Goal: Transaction & Acquisition: Purchase product/service

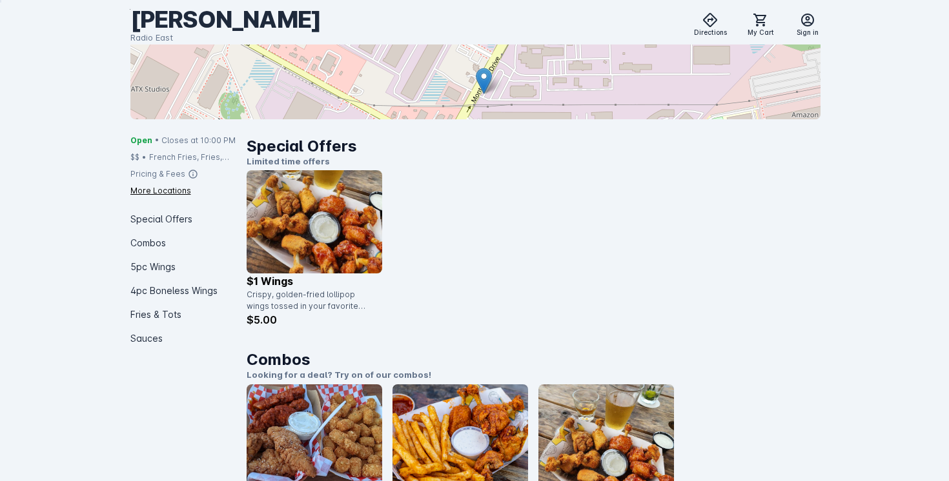
scroll to position [229, 0]
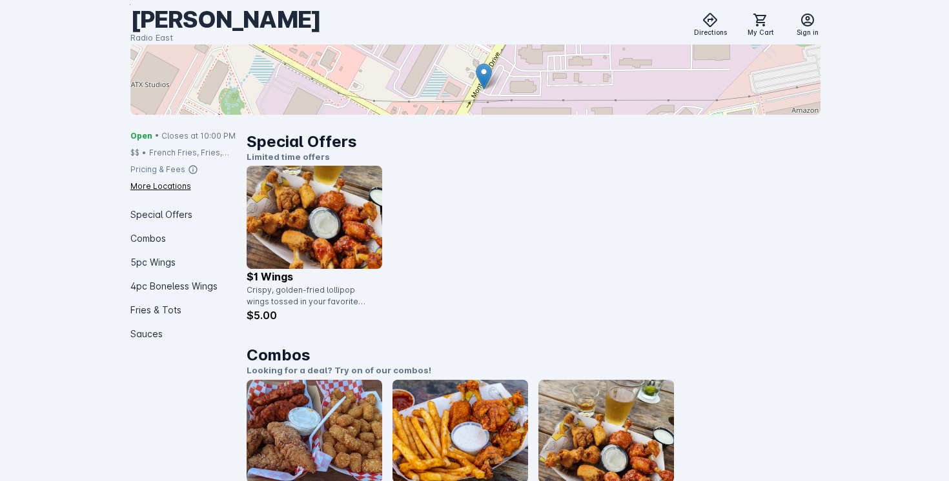
click at [337, 240] on img at bounding box center [315, 217] width 136 height 103
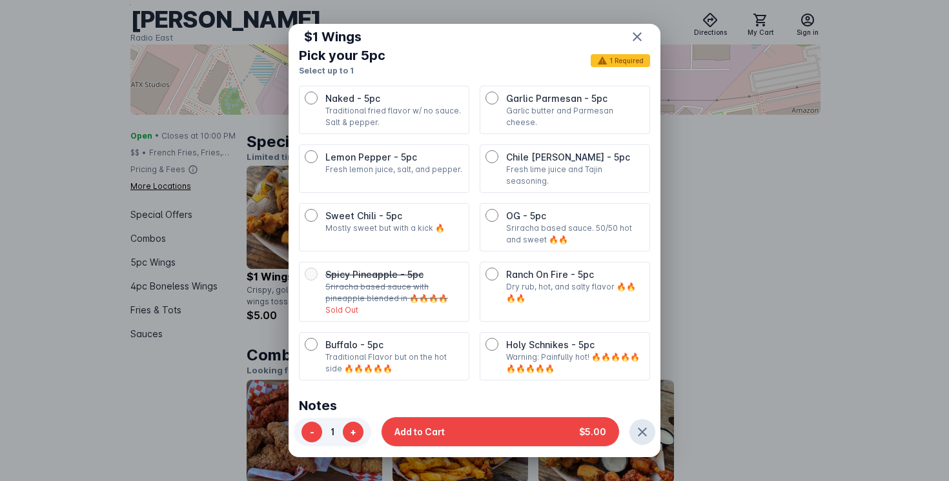
scroll to position [294, 0]
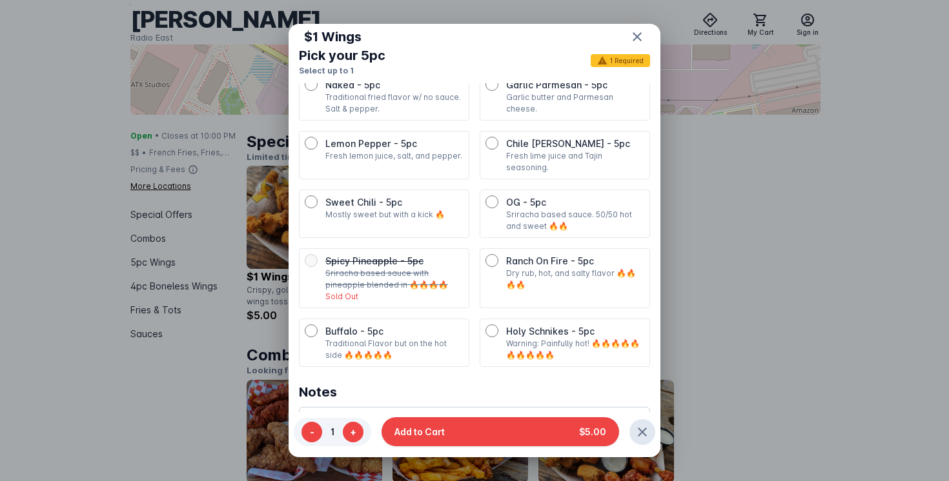
click at [325, 305] on ul "Naked - 5pc Traditional fried flavor w/ no sauce. Salt & pepper. Garlic Parmesa…" at bounding box center [474, 219] width 351 height 295
click at [324, 325] on div "Buffalo - 5pc Traditional Flavor but on the hot side 🔥🔥🔥🔥🔥" at bounding box center [384, 343] width 159 height 37
click at [352, 425] on button "+" at bounding box center [353, 432] width 21 height 21
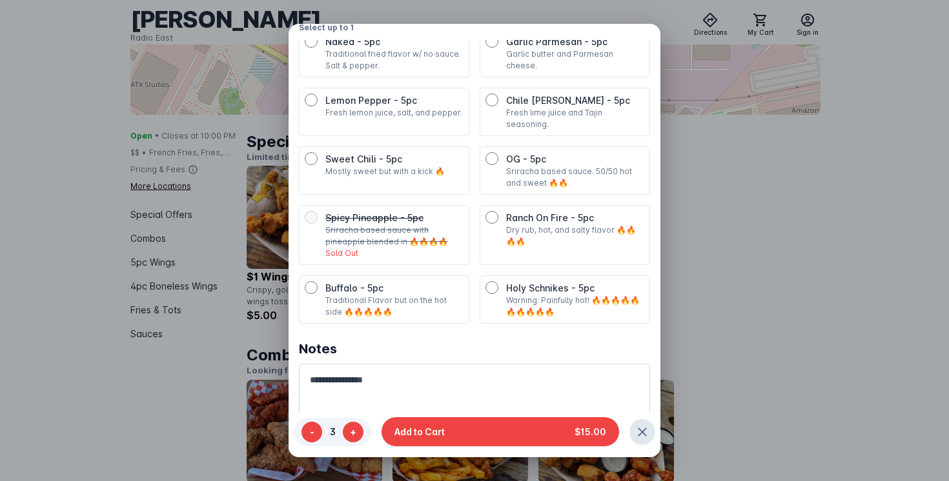
scroll to position [52, 0]
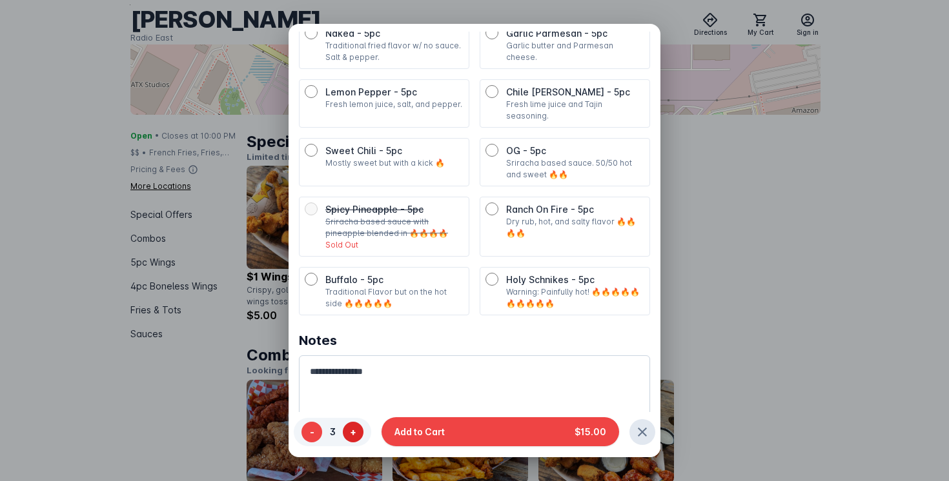
click at [350, 436] on button "+" at bounding box center [353, 432] width 21 height 21
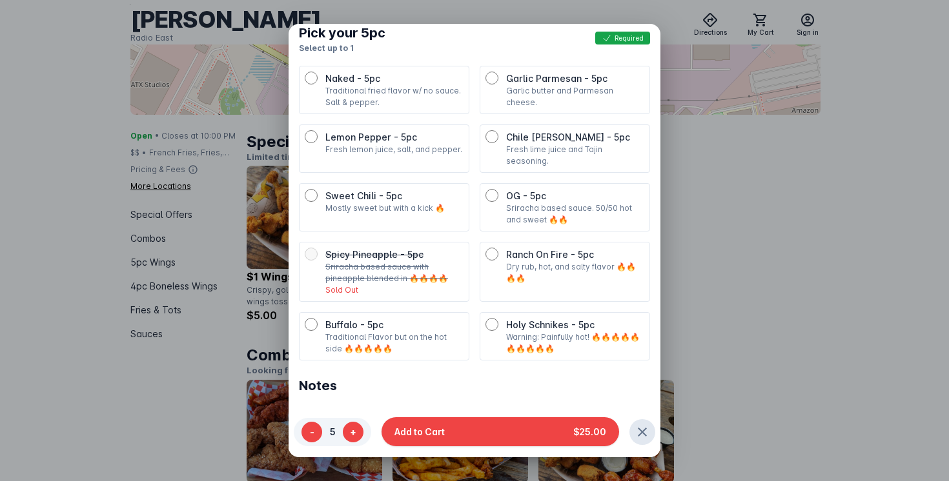
scroll to position [227, 0]
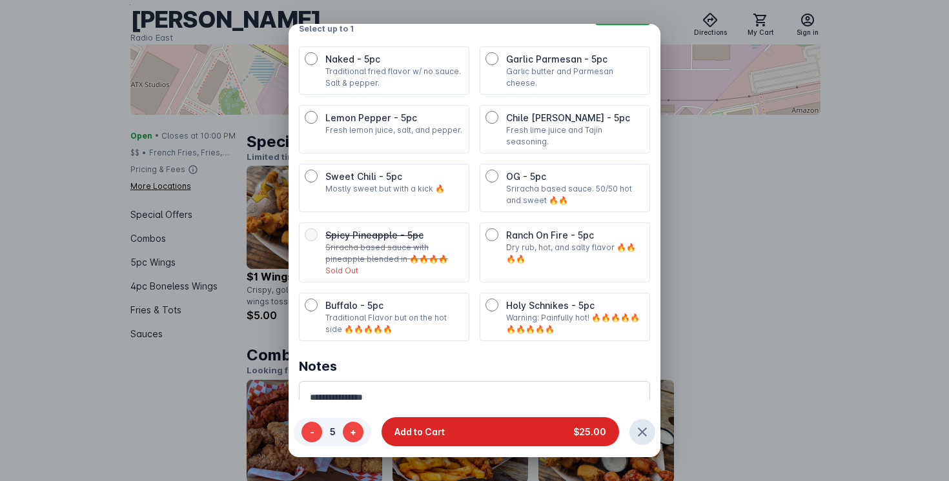
click at [459, 431] on button "Add to Cart $25.00" at bounding box center [500, 432] width 238 height 29
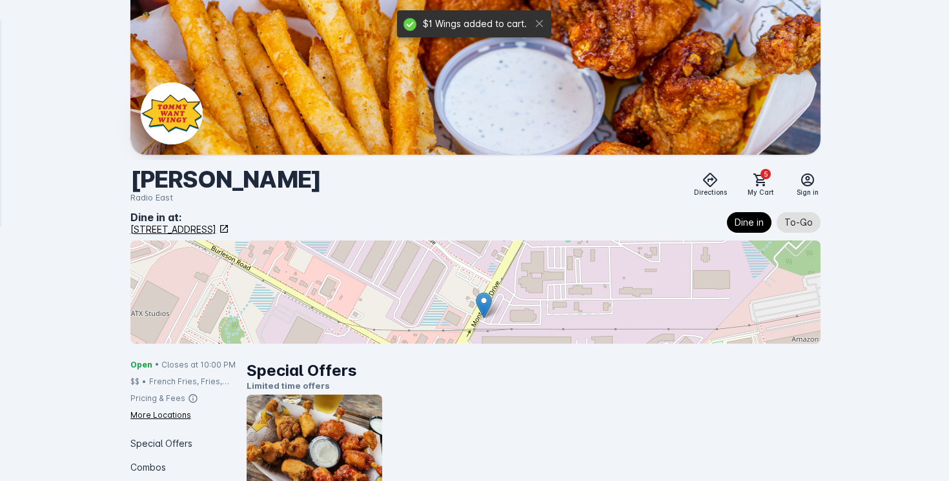
scroll to position [229, 0]
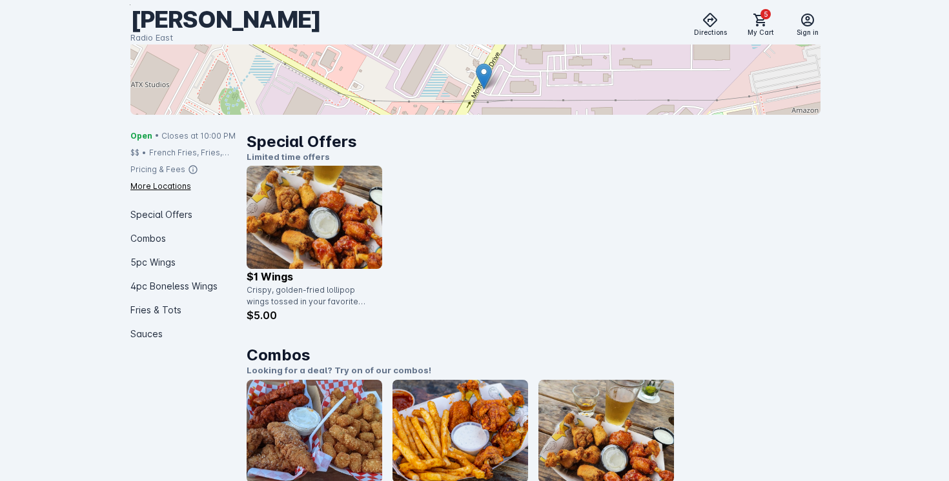
click at [279, 263] on img at bounding box center [315, 217] width 136 height 103
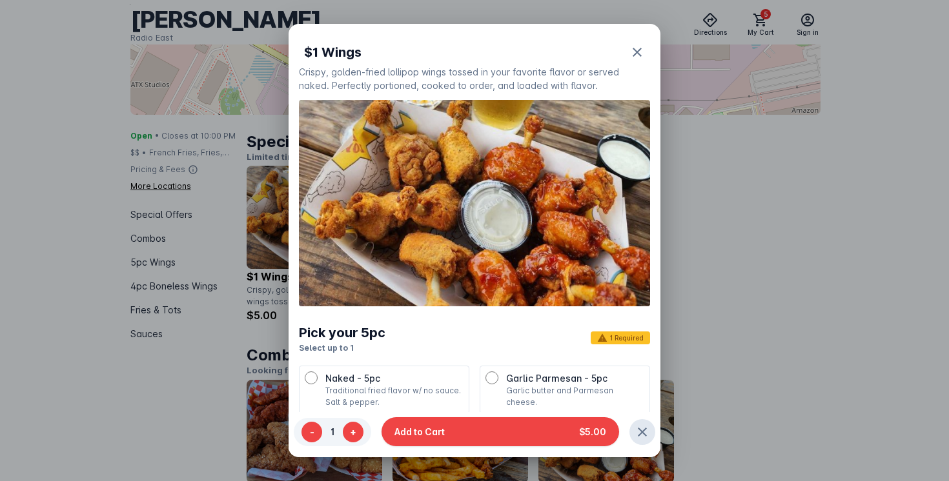
click at [354, 420] on div "- 1 +" at bounding box center [332, 432] width 77 height 28
click at [356, 425] on button "+" at bounding box center [353, 432] width 21 height 21
click at [309, 440] on button "-" at bounding box center [311, 432] width 21 height 21
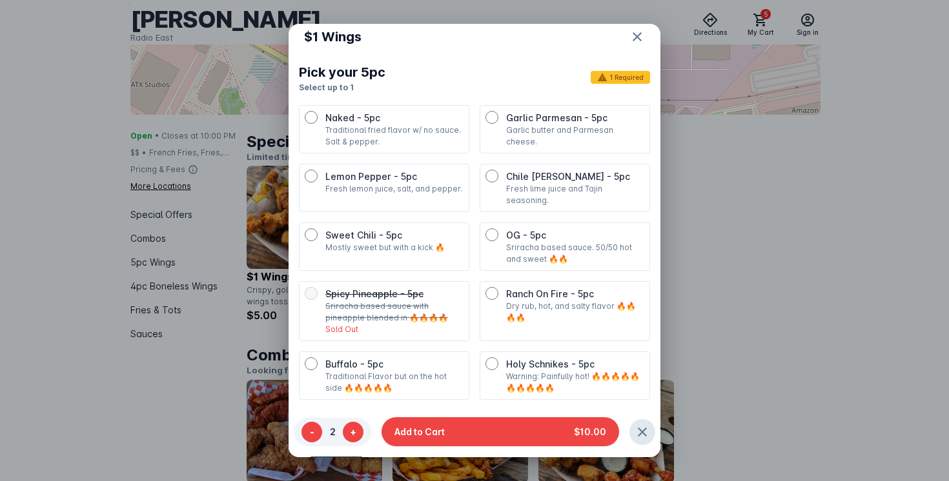
scroll to position [294, 0]
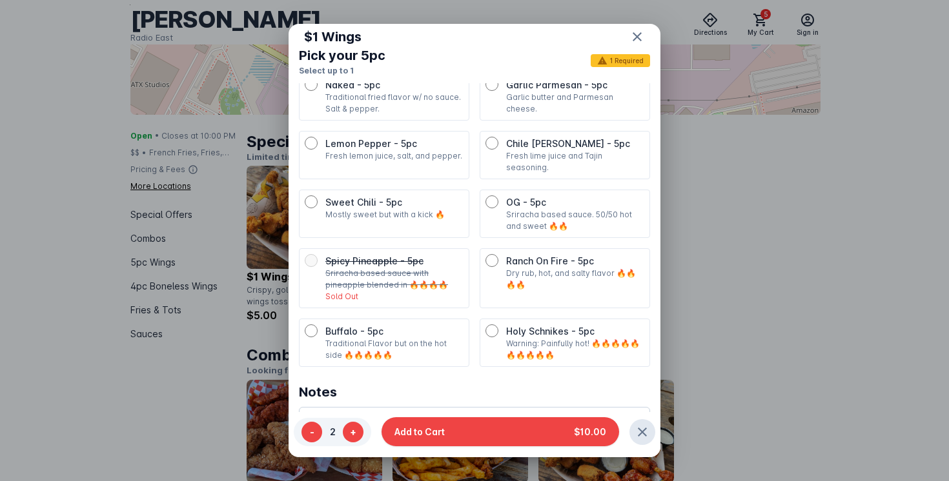
click at [336, 159] on p "Fresh lemon juice, salt, and pepper." at bounding box center [394, 156] width 138 height 12
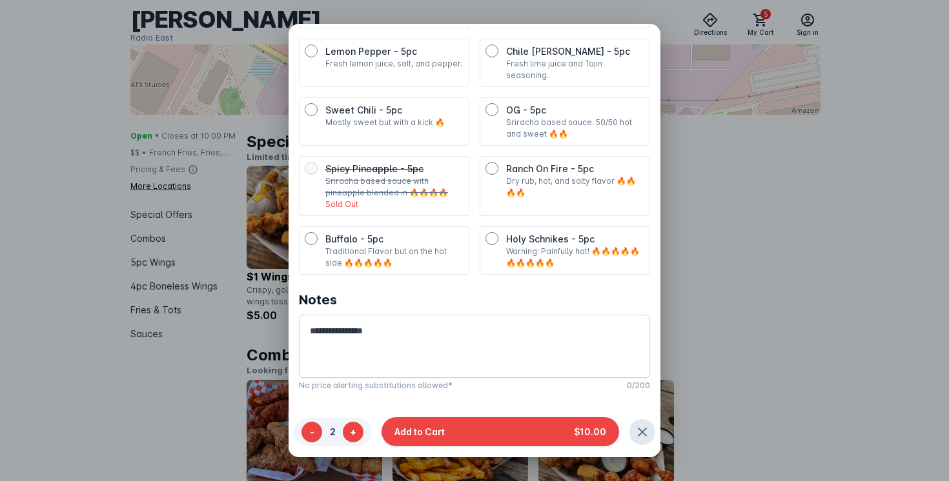
click at [454, 447] on div "- 2 + Add to Cart $10.00" at bounding box center [475, 435] width 372 height 45
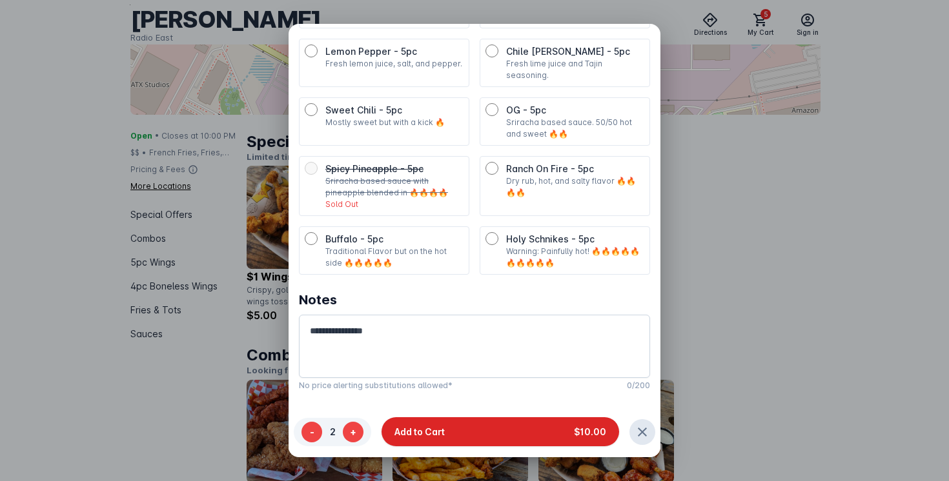
click at [450, 434] on button "Add to Cart $10.00" at bounding box center [500, 432] width 238 height 29
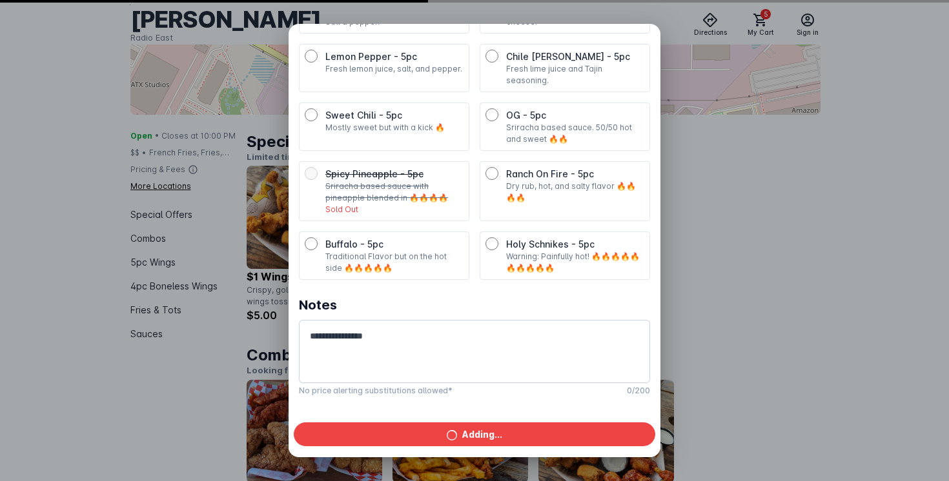
scroll to position [229, 0]
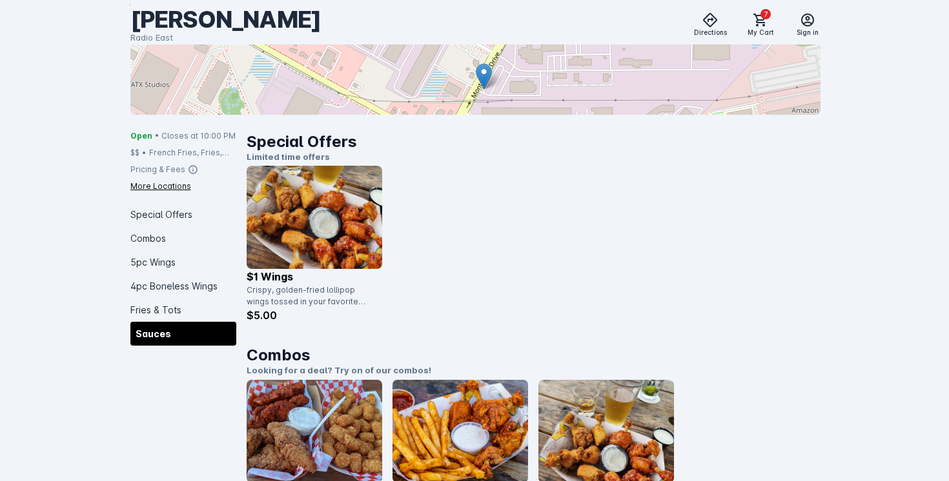
click at [133, 325] on div "Sauces" at bounding box center [183, 334] width 106 height 24
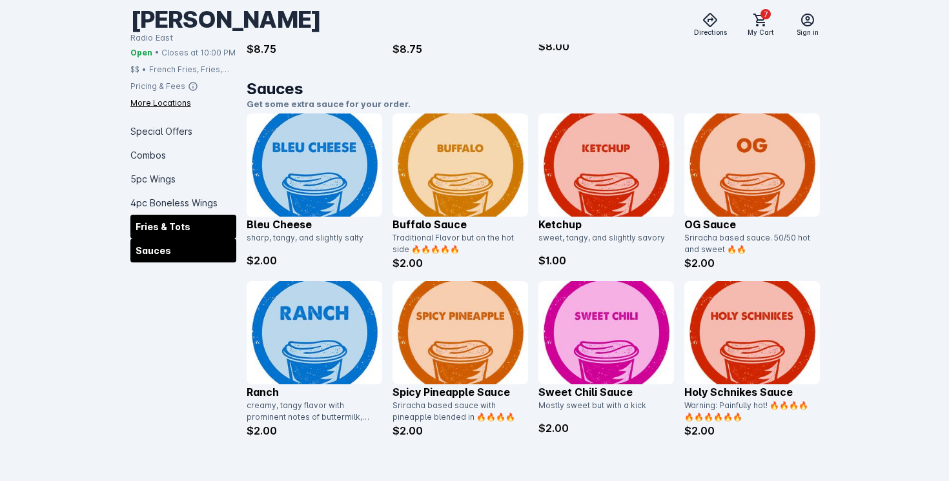
scroll to position [2212, 0]
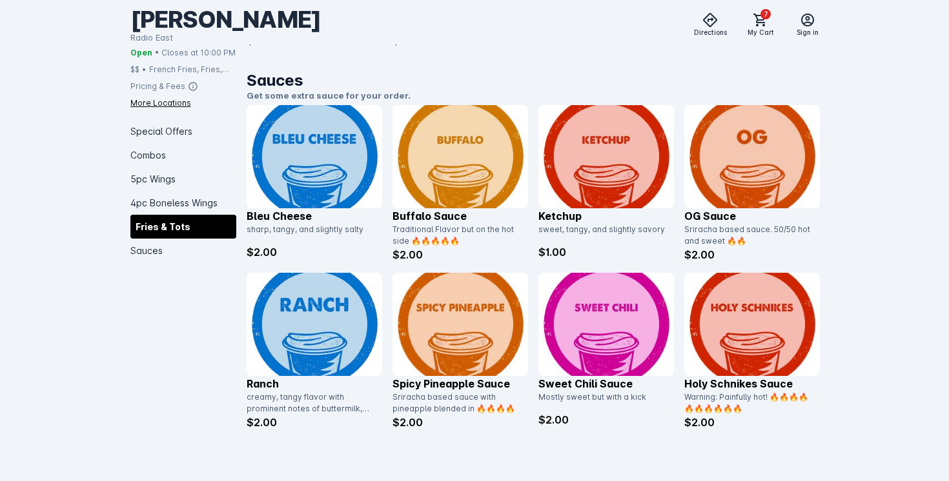
click at [414, 216] on p "Buffalo Sauce" at bounding box center [460, 215] width 136 height 15
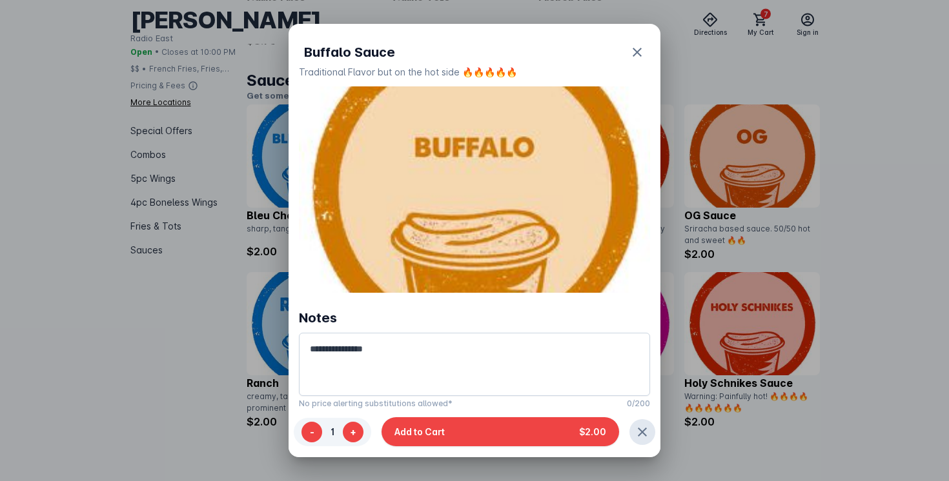
scroll to position [0, 0]
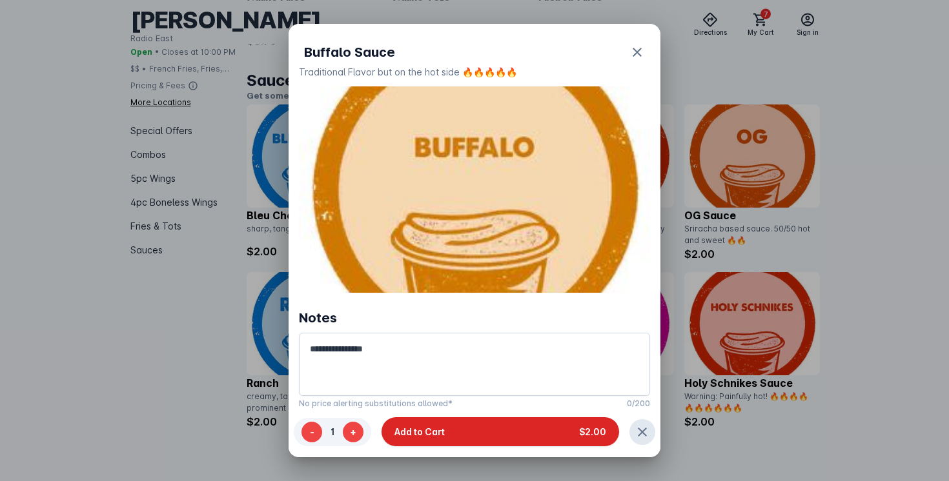
click at [428, 431] on span "Add to Cart" at bounding box center [419, 433] width 50 height 14
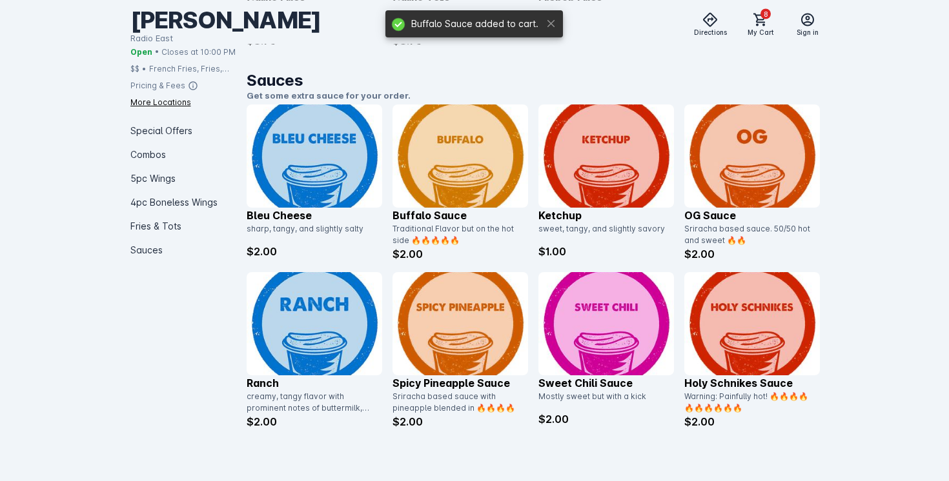
scroll to position [2212, 0]
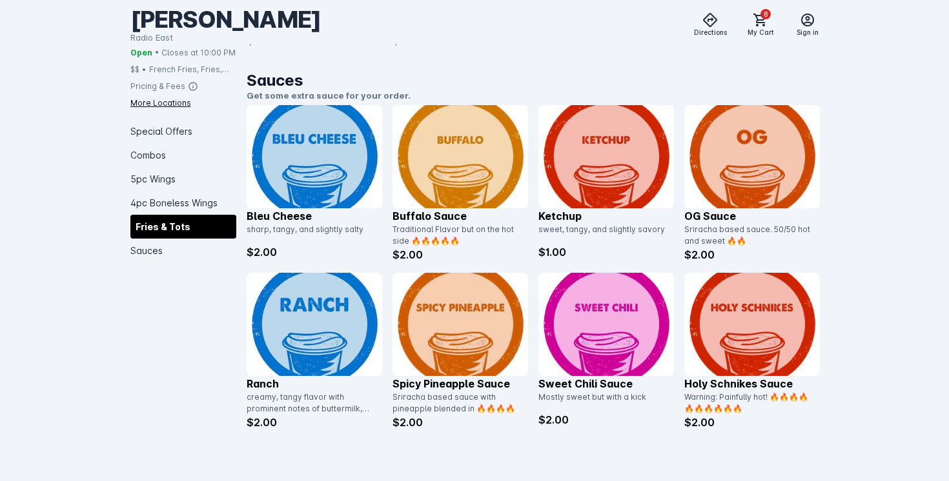
click at [262, 307] on img at bounding box center [315, 324] width 136 height 103
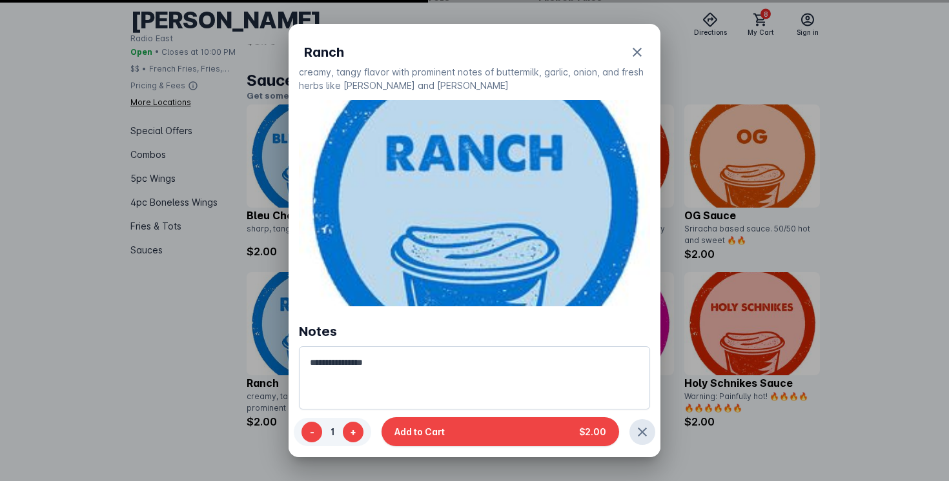
scroll to position [0, 0]
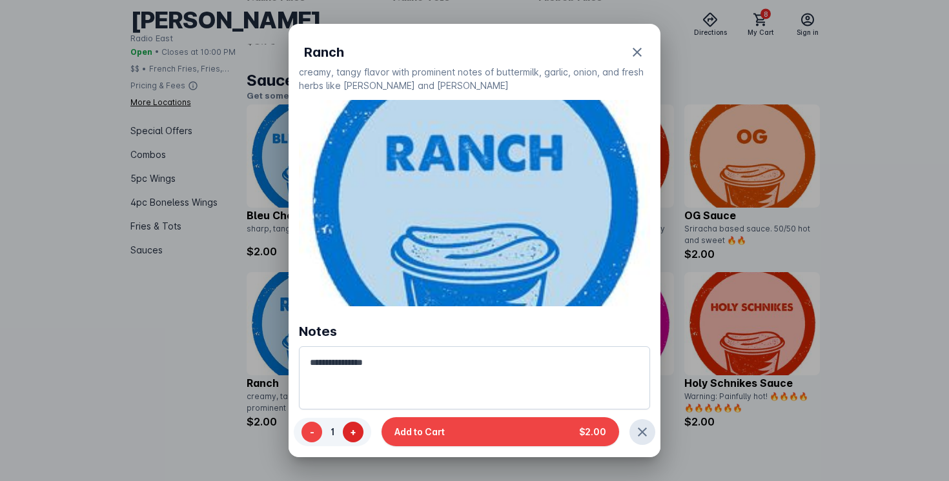
click at [355, 432] on button "+" at bounding box center [353, 432] width 21 height 21
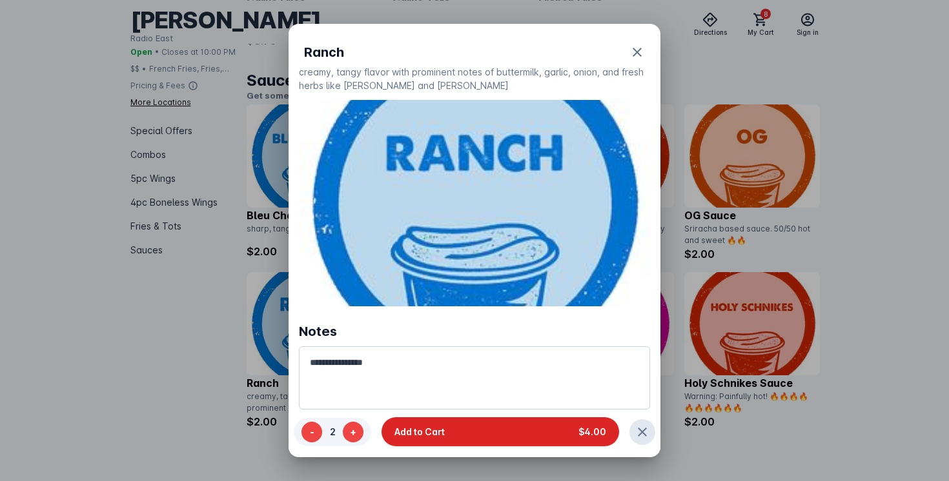
click at [441, 430] on span "Add to Cart" at bounding box center [419, 433] width 50 height 14
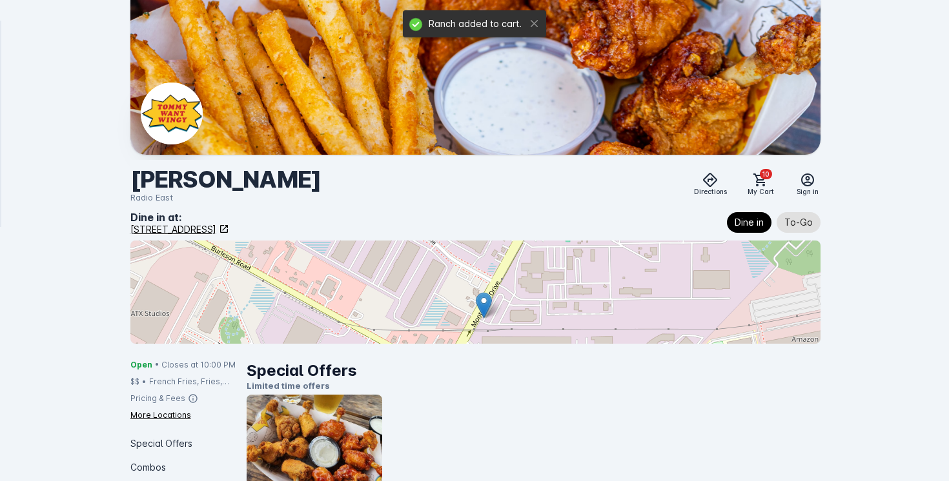
scroll to position [2212, 0]
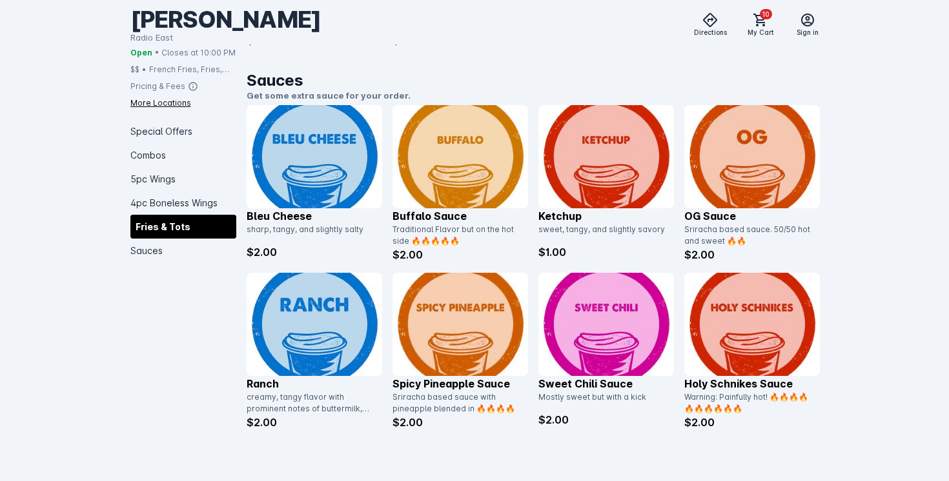
click at [611, 198] on img at bounding box center [606, 156] width 136 height 103
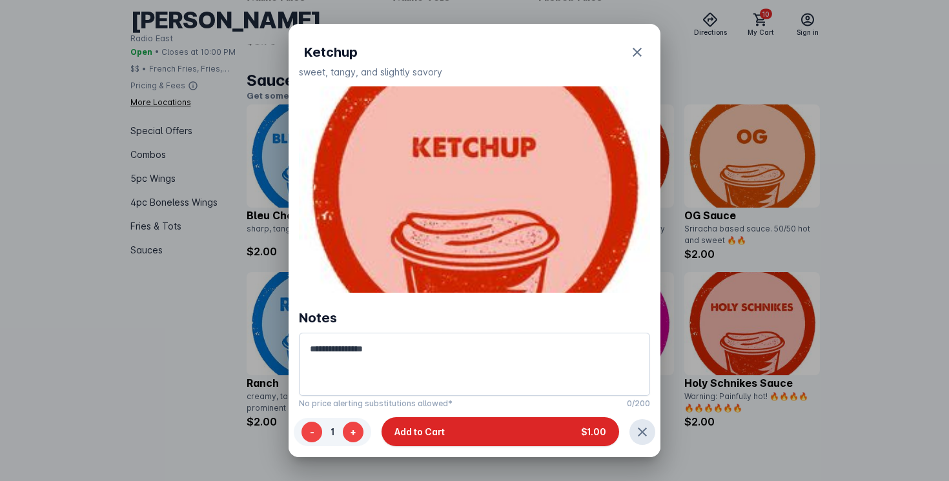
click at [499, 429] on button "Add to Cart $1.00" at bounding box center [500, 432] width 238 height 29
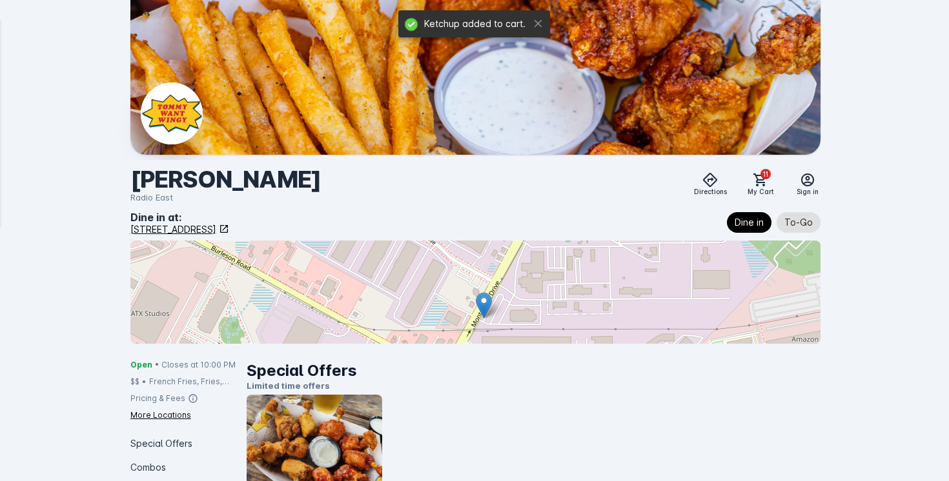
scroll to position [2212, 0]
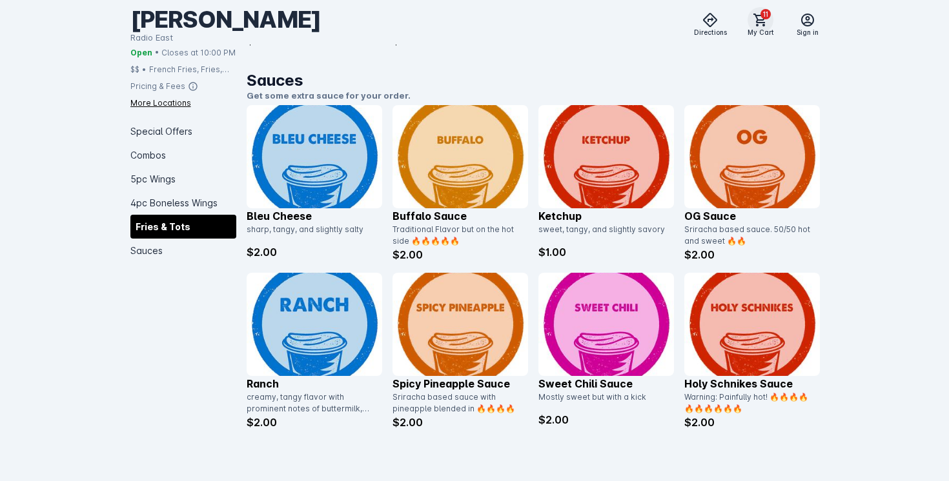
click at [760, 22] on icon at bounding box center [759, 20] width 13 height 13
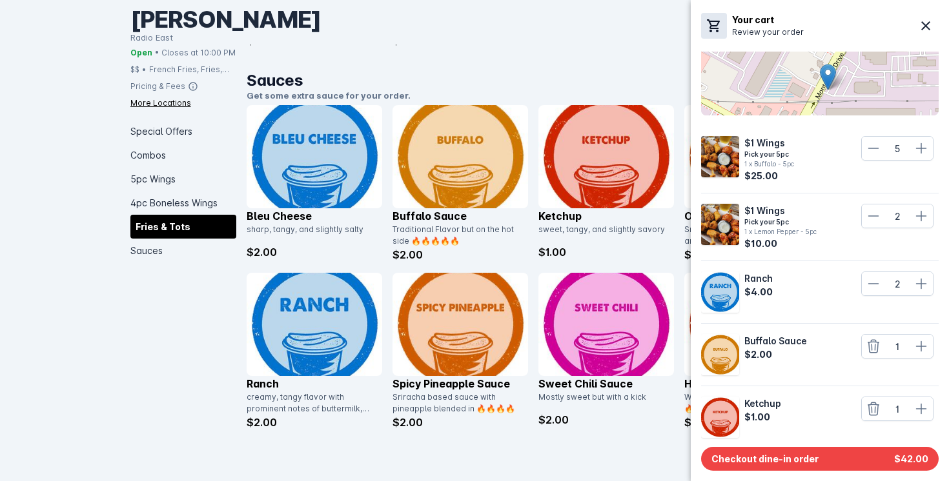
scroll to position [108, 0]
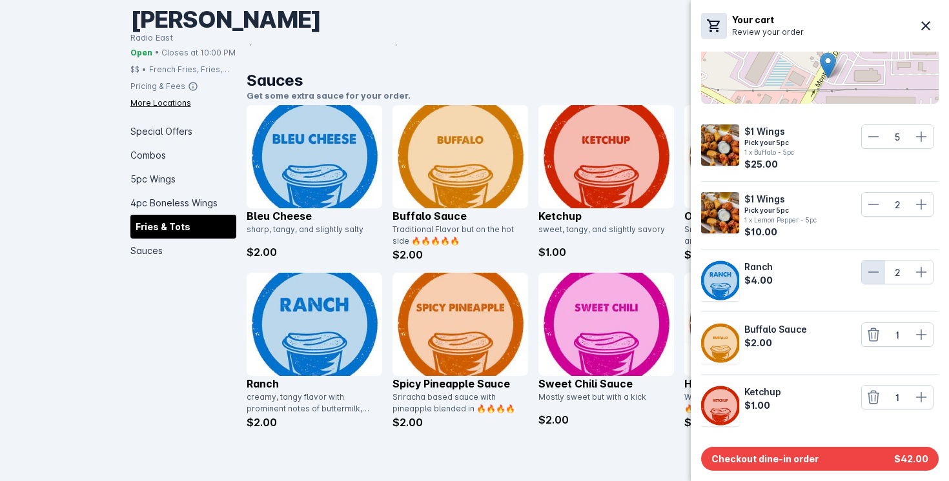
click at [876, 268] on icon at bounding box center [873, 272] width 15 height 15
click at [876, 268] on icon at bounding box center [873, 272] width 11 height 13
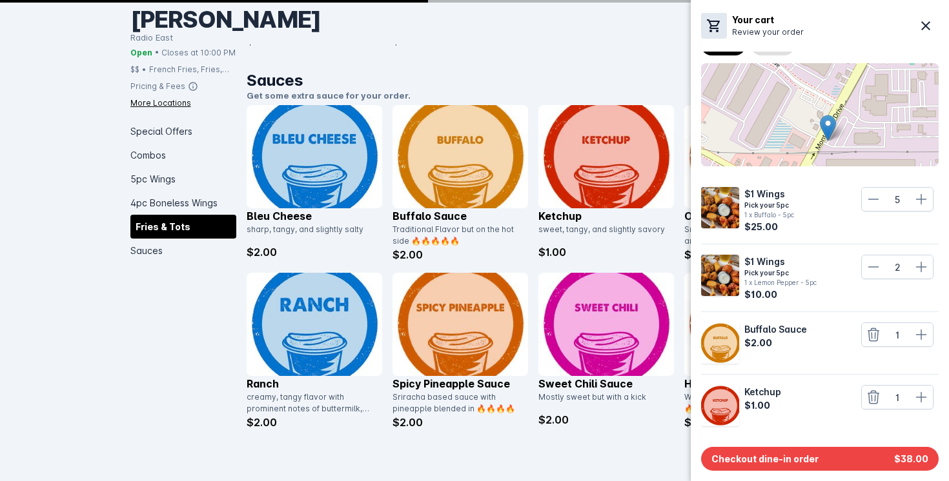
scroll to position [46, 0]
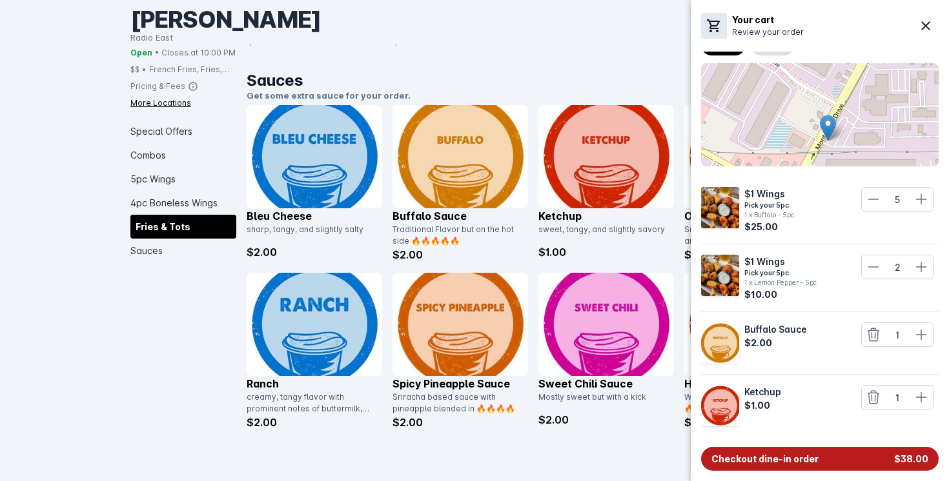
click at [871, 461] on button "Checkout dine-in order $38.00" at bounding box center [820, 459] width 238 height 24
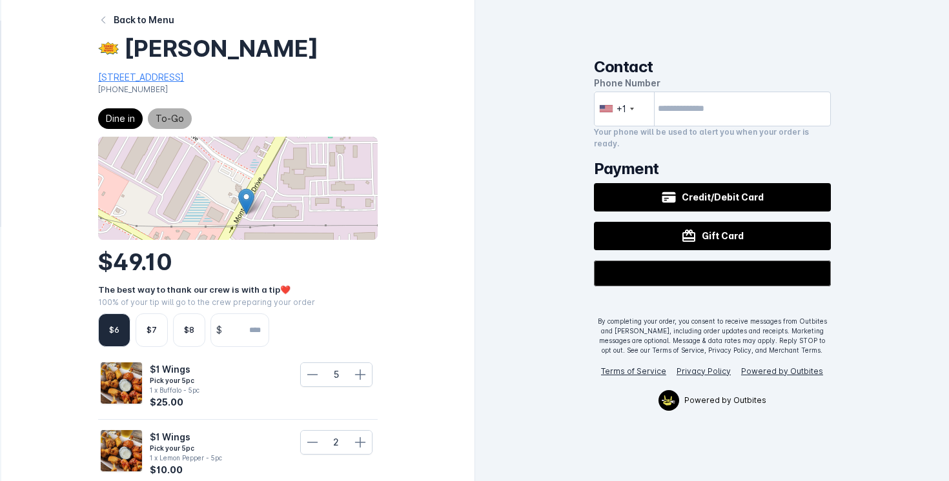
click at [173, 116] on span "To-Go" at bounding box center [170, 118] width 28 height 15
click at [116, 117] on span "Dine in" at bounding box center [120, 118] width 29 height 15
click at [160, 121] on span "To-Go" at bounding box center [170, 118] width 28 height 15
click at [125, 121] on span "Dine in" at bounding box center [120, 118] width 29 height 15
click at [161, 117] on span "To-Go" at bounding box center [170, 118] width 28 height 15
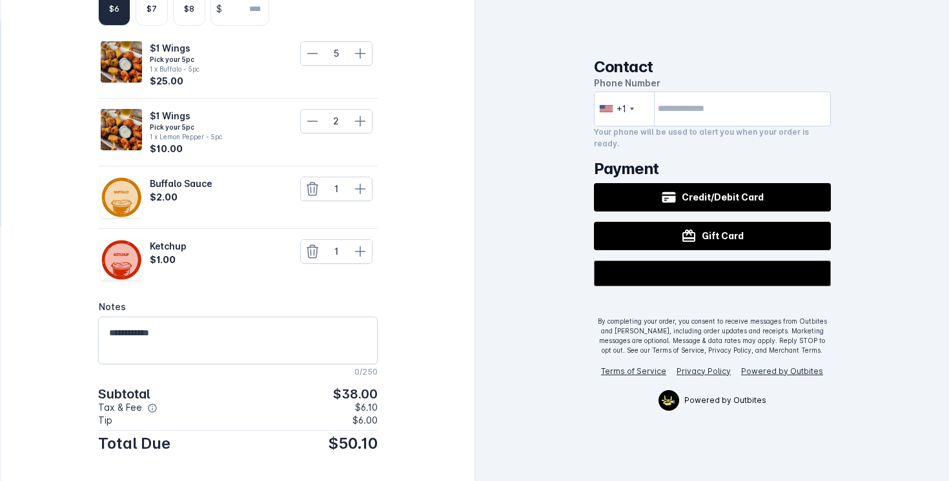
scroll to position [322, 0]
click at [316, 251] on icon at bounding box center [312, 250] width 15 height 15
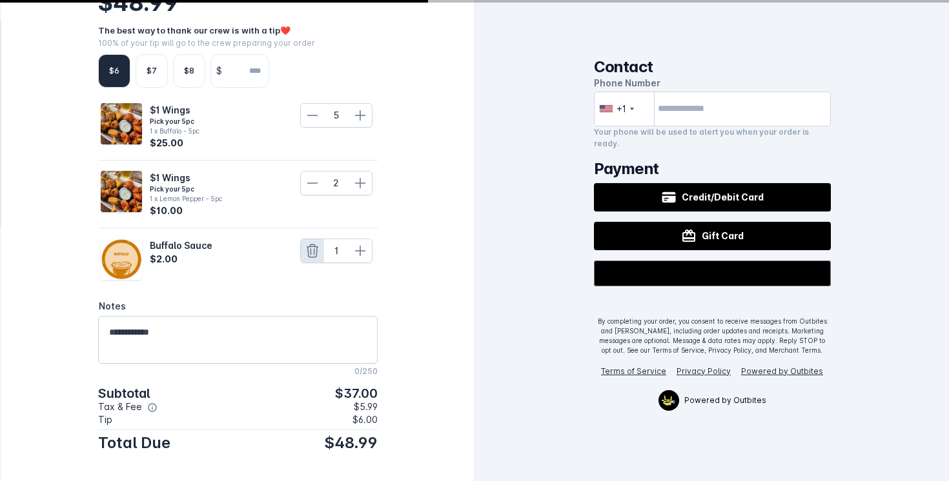
scroll to position [0, 0]
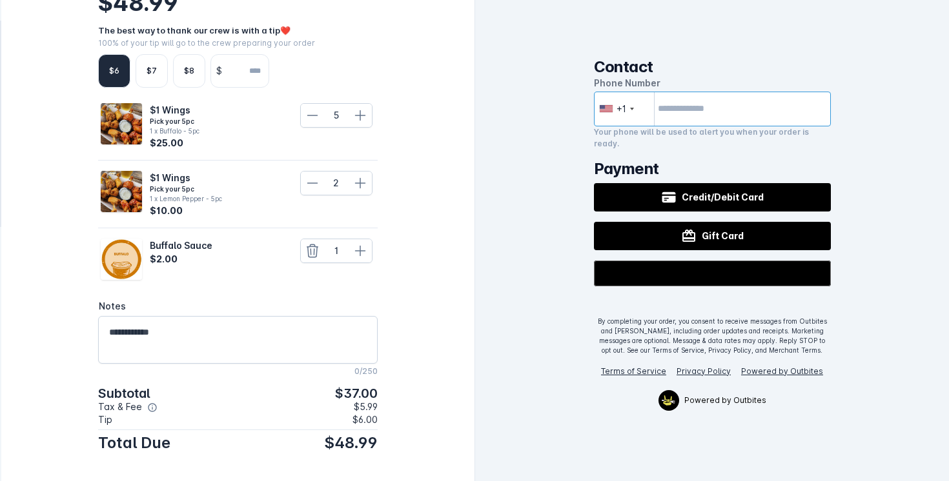
click at [727, 109] on input "tel" at bounding box center [712, 109] width 237 height 35
type input "**********"
click at [545, 248] on div "**********" at bounding box center [712, 240] width 474 height 481
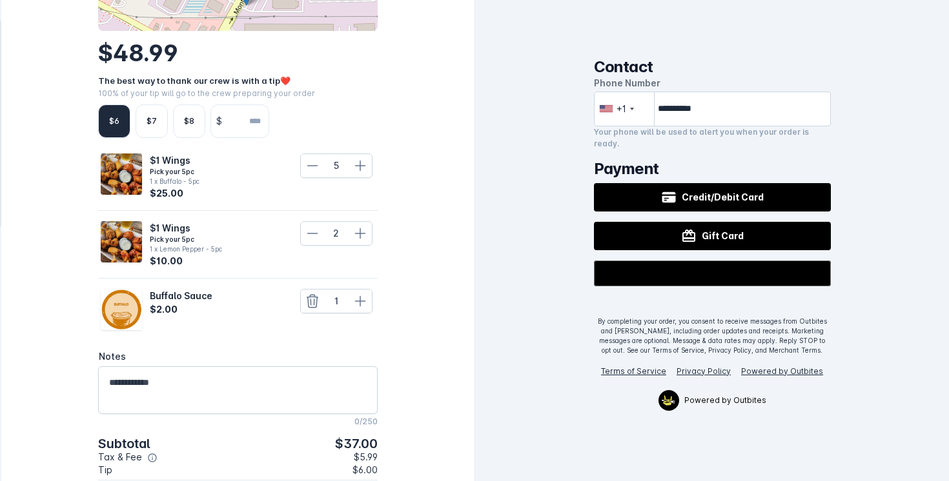
scroll to position [210, 0]
click at [239, 112] on input "number" at bounding box center [247, 121] width 41 height 32
click at [112, 125] on div "$6" at bounding box center [114, 121] width 10 height 12
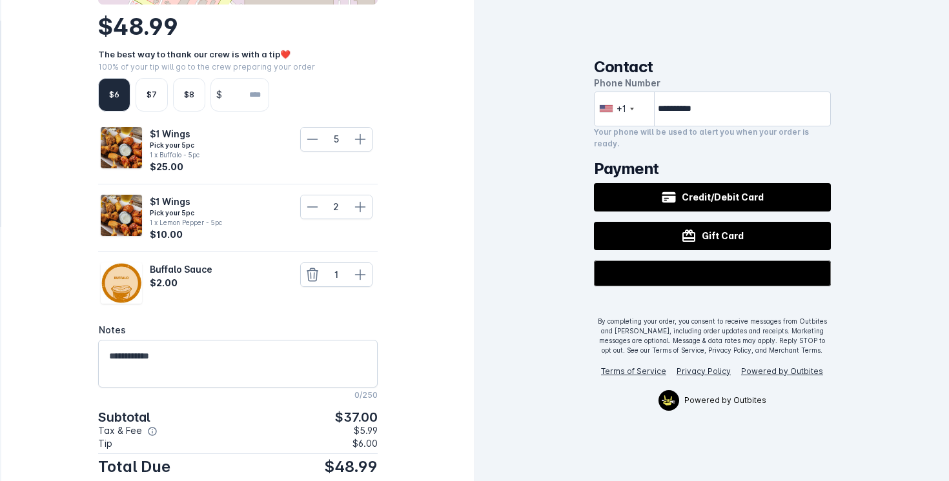
scroll to position [225, 0]
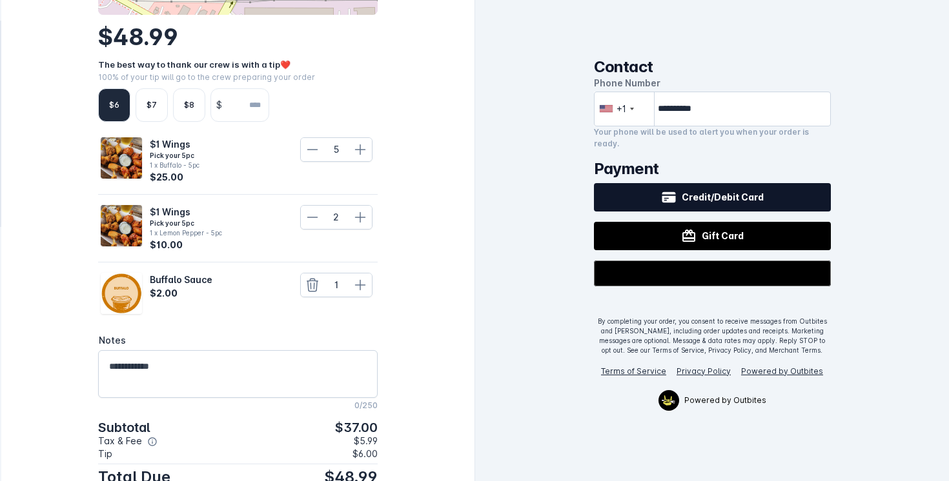
click at [660, 193] on button "Credit/Debit Card" at bounding box center [712, 197] width 237 height 28
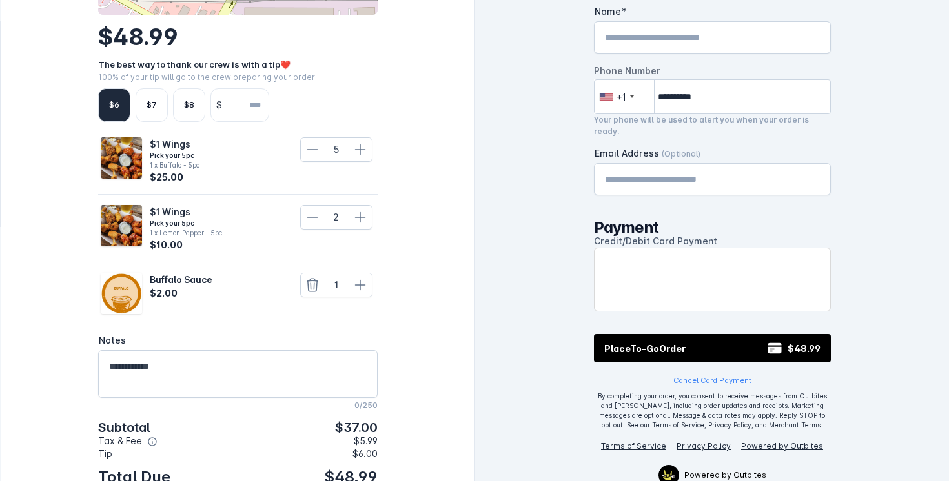
click at [678, 51] on div "Name" at bounding box center [712, 37] width 215 height 31
click at [677, 42] on input "Name" at bounding box center [712, 37] width 215 height 15
type input "**********"
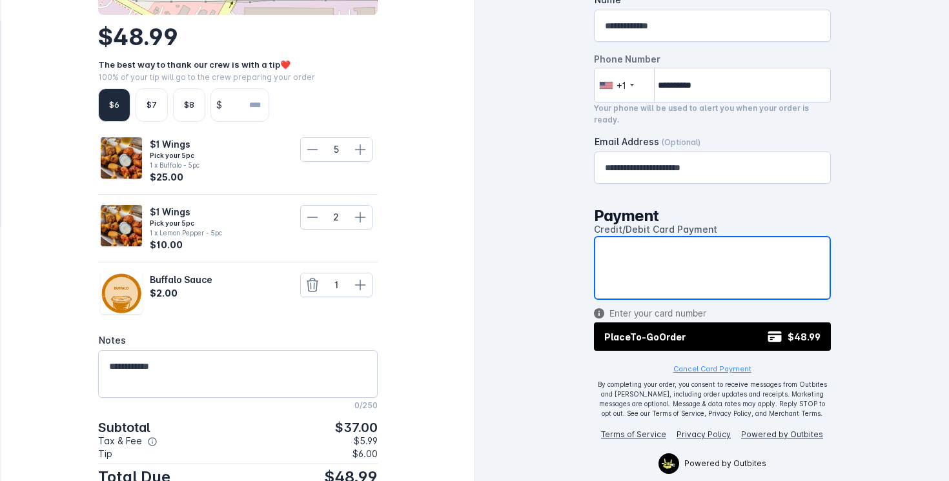
scroll to position [12, 0]
click at [552, 334] on div "**********" at bounding box center [712, 228] width 474 height 481
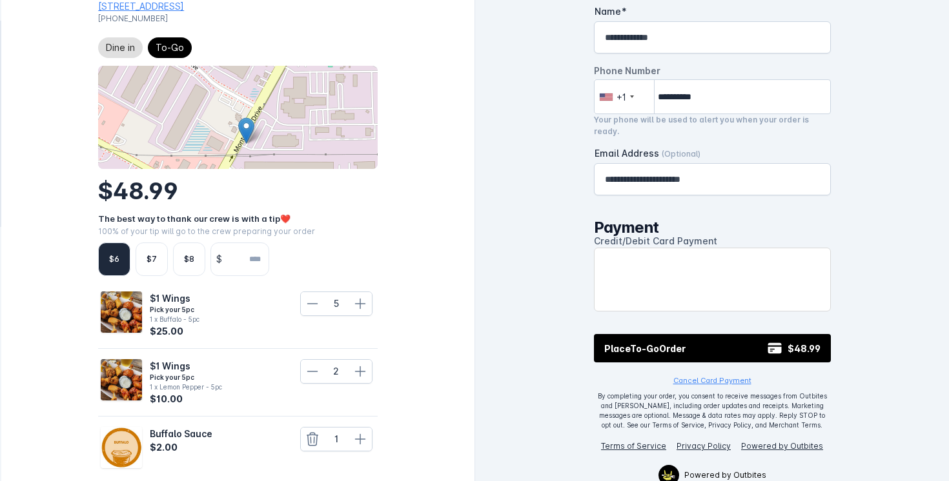
scroll to position [0, 0]
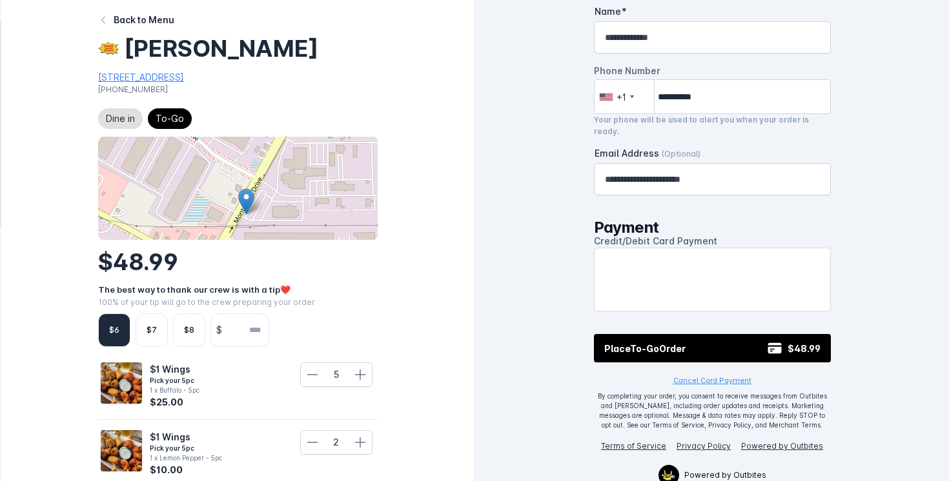
click at [536, 298] on div "**********" at bounding box center [712, 240] width 474 height 481
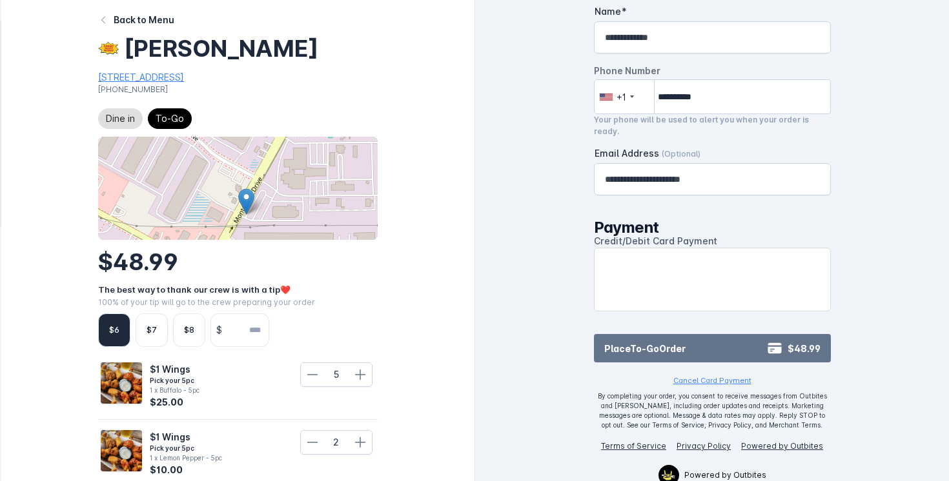
click at [634, 334] on button "Place To-Go Order $48.99" at bounding box center [712, 348] width 237 height 28
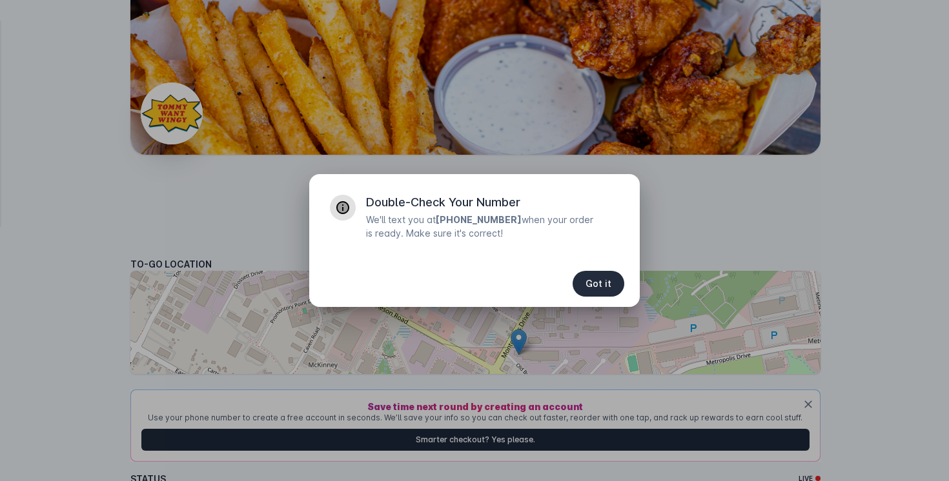
click at [605, 285] on span "Got it" at bounding box center [598, 283] width 26 height 9
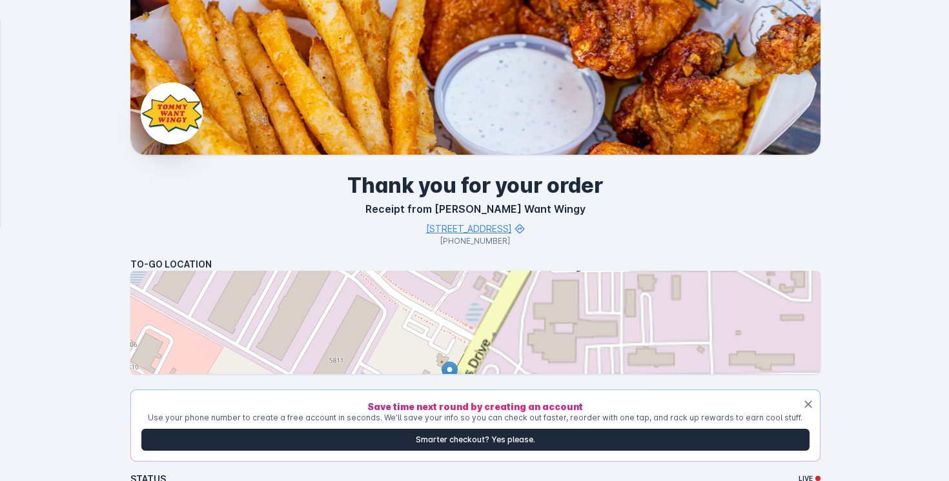
drag, startPoint x: 518, startPoint y: 357, endPoint x: 486, endPoint y: 221, distance: 140.0
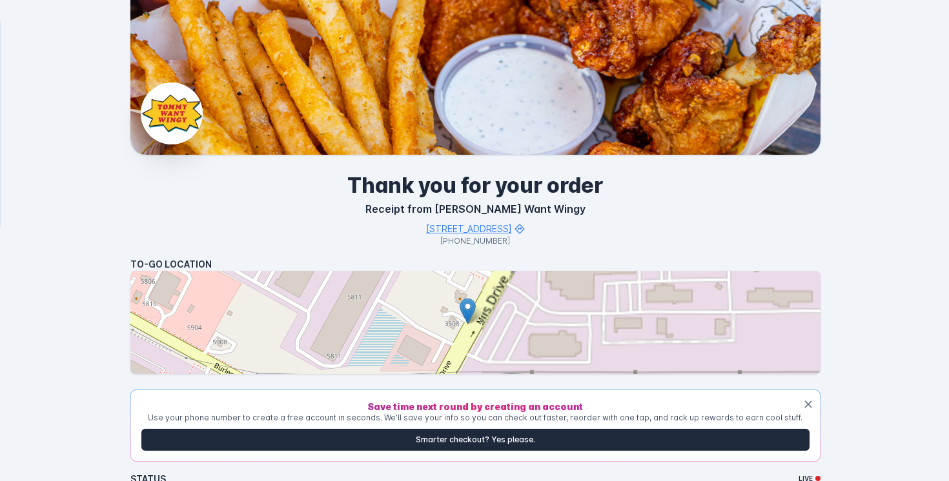
drag, startPoint x: 454, startPoint y: 334, endPoint x: 473, endPoint y: 274, distance: 62.3
click at [473, 274] on div at bounding box center [475, 322] width 690 height 103
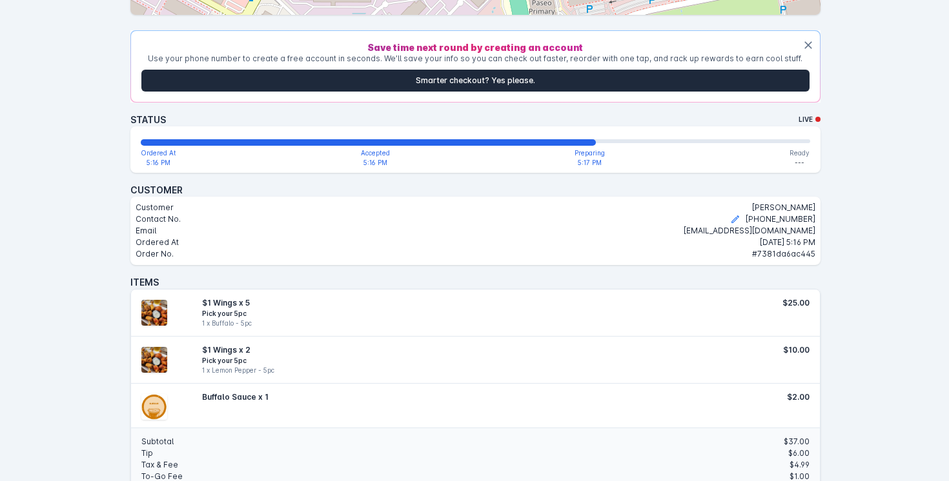
scroll to position [372, 0]
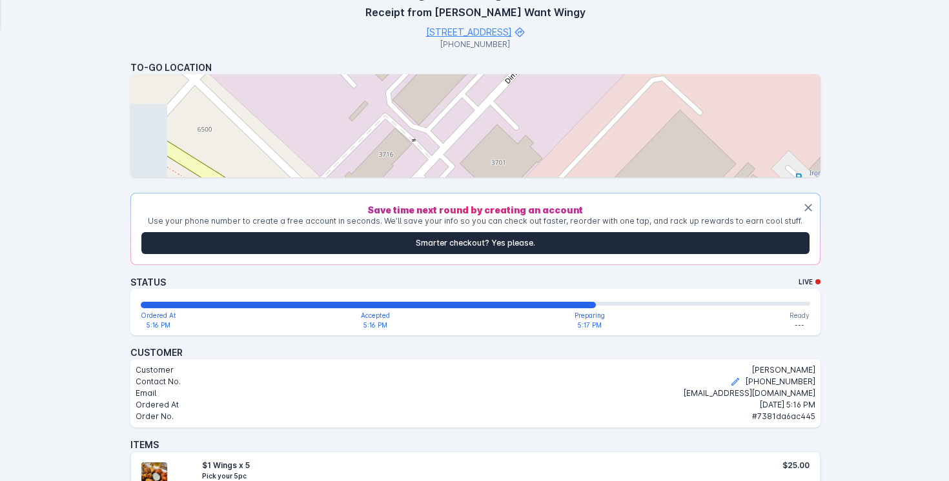
scroll to position [204, 0]
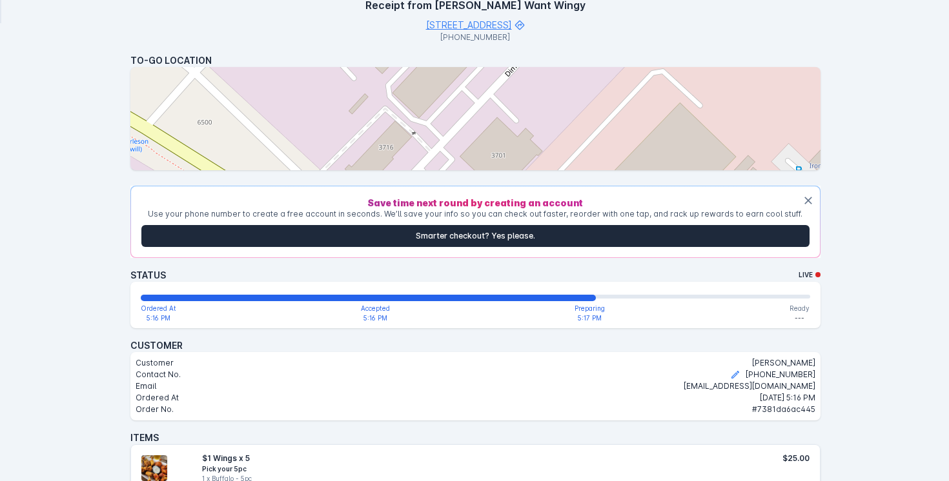
click at [798, 322] on div "Ready ---" at bounding box center [799, 313] width 20 height 19
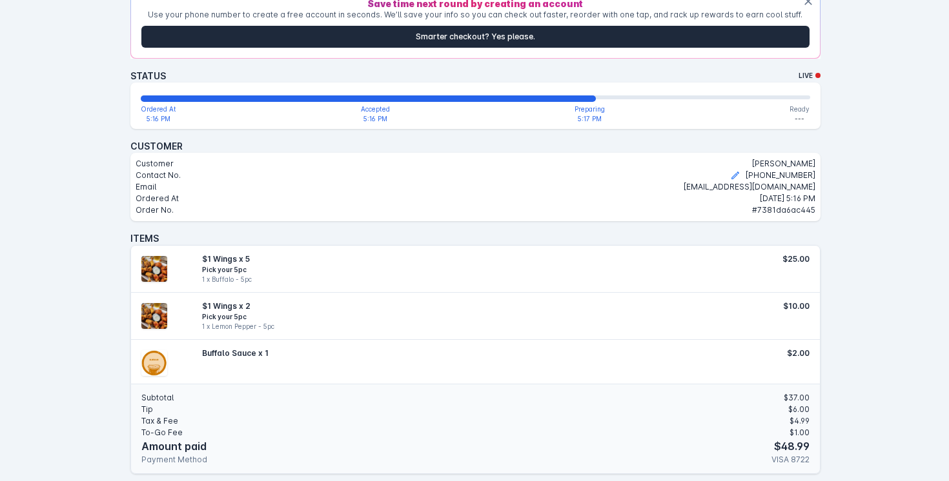
scroll to position [425, 0]
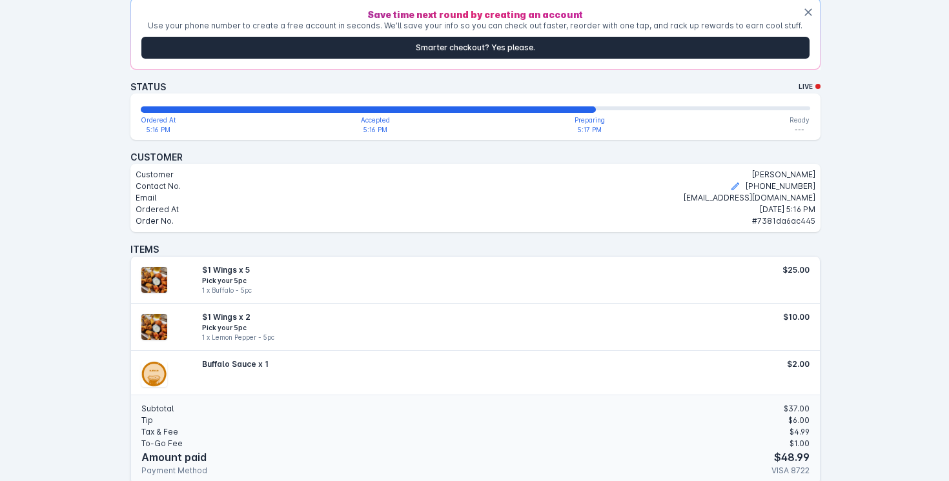
scroll to position [389, 0]
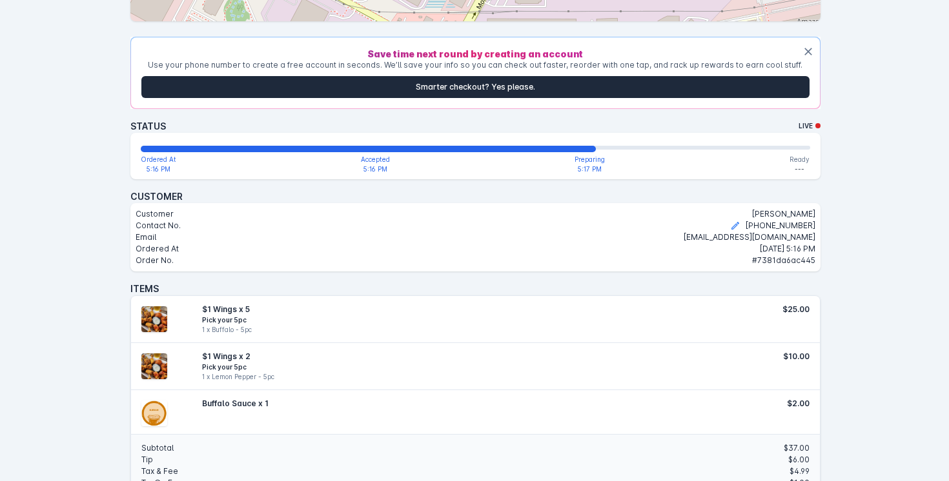
scroll to position [351, 0]
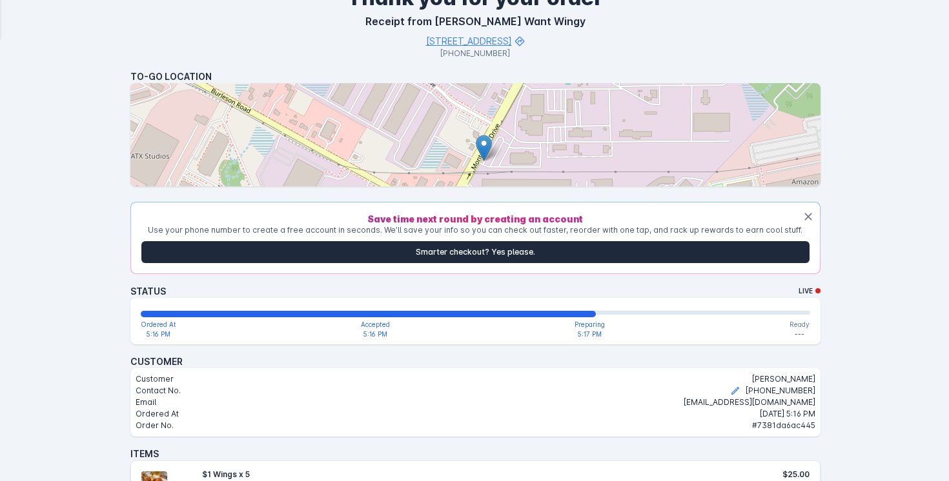
scroll to position [189, 0]
